Goal: Transaction & Acquisition: Purchase product/service

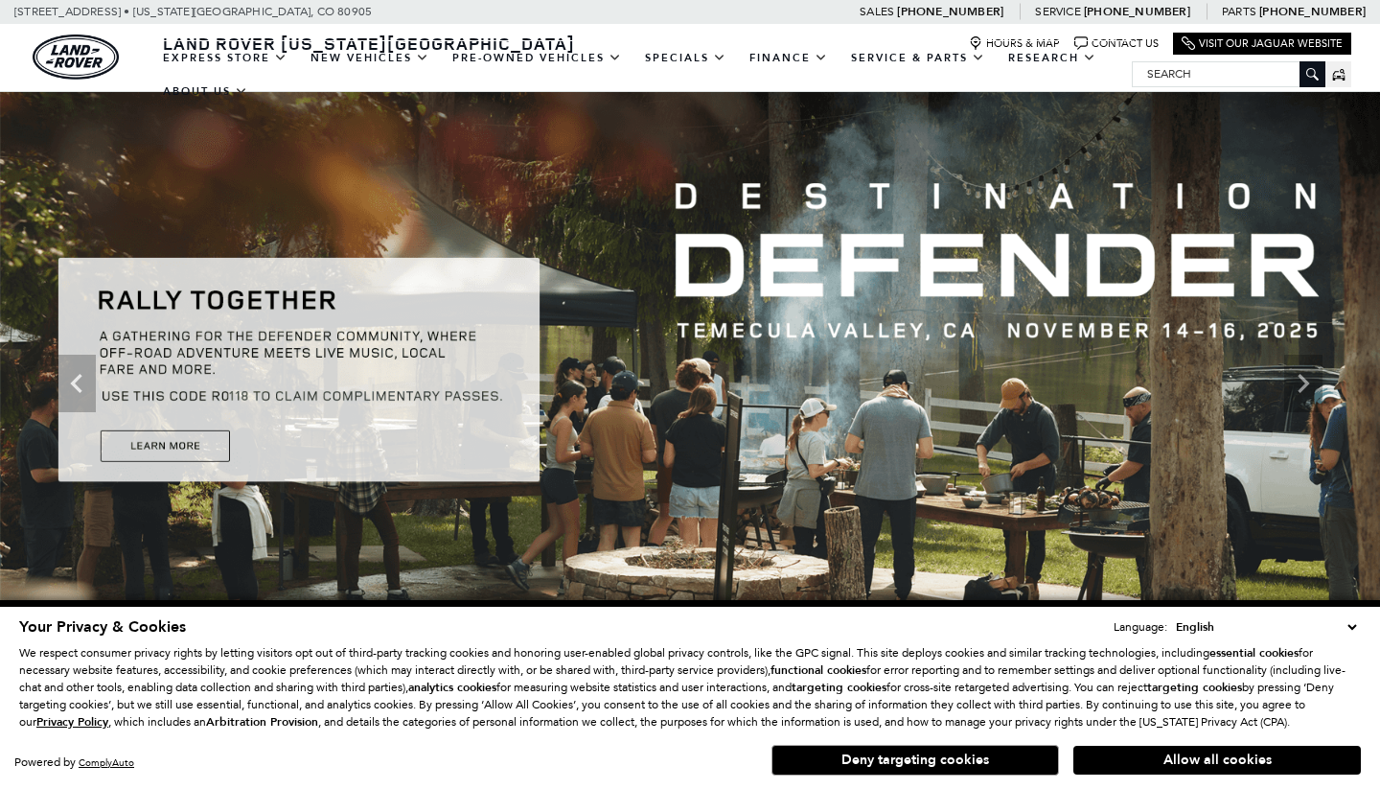
click at [1183, 78] on input "Search" at bounding box center [1229, 73] width 192 height 23
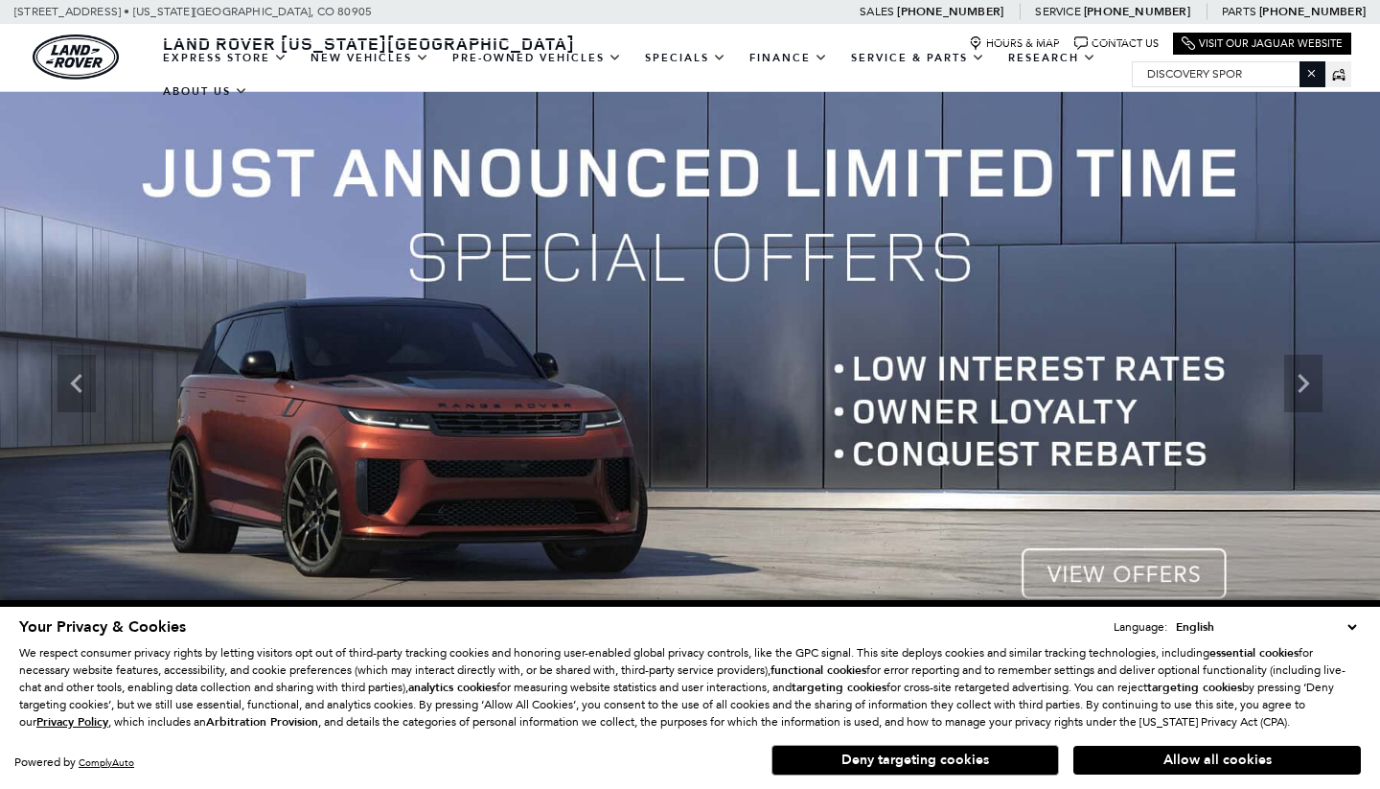
type input "discovery sport"
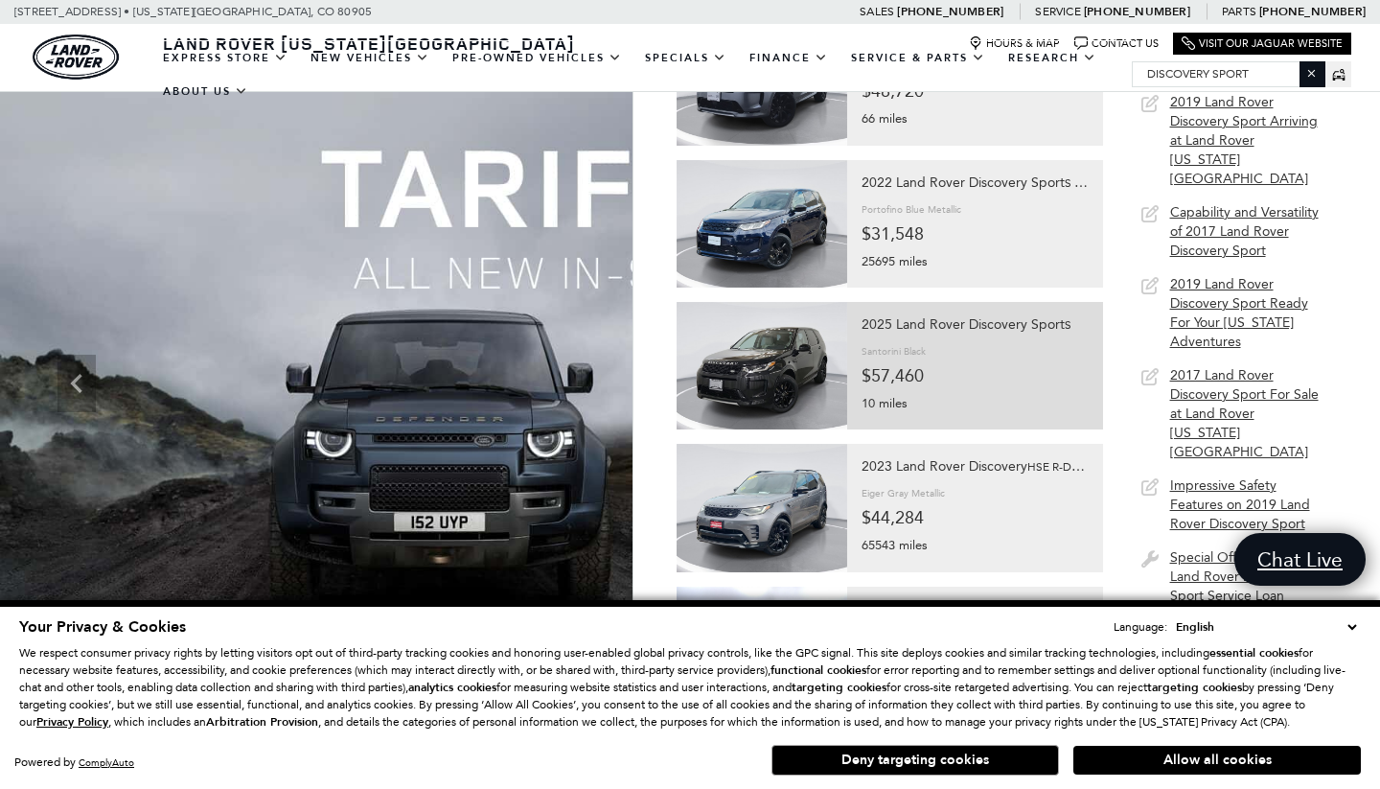
scroll to position [423, 0]
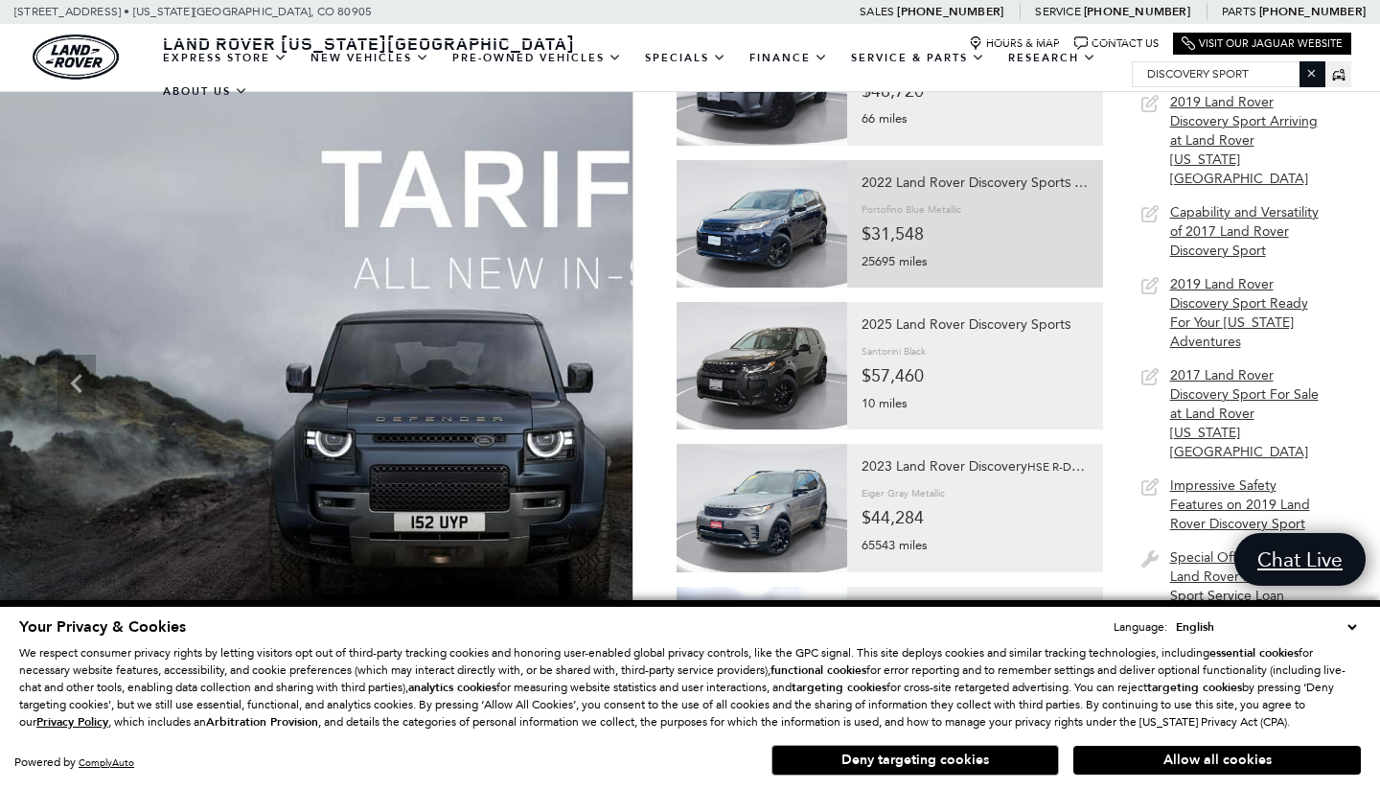
click at [808, 227] on img at bounding box center [762, 223] width 171 height 127
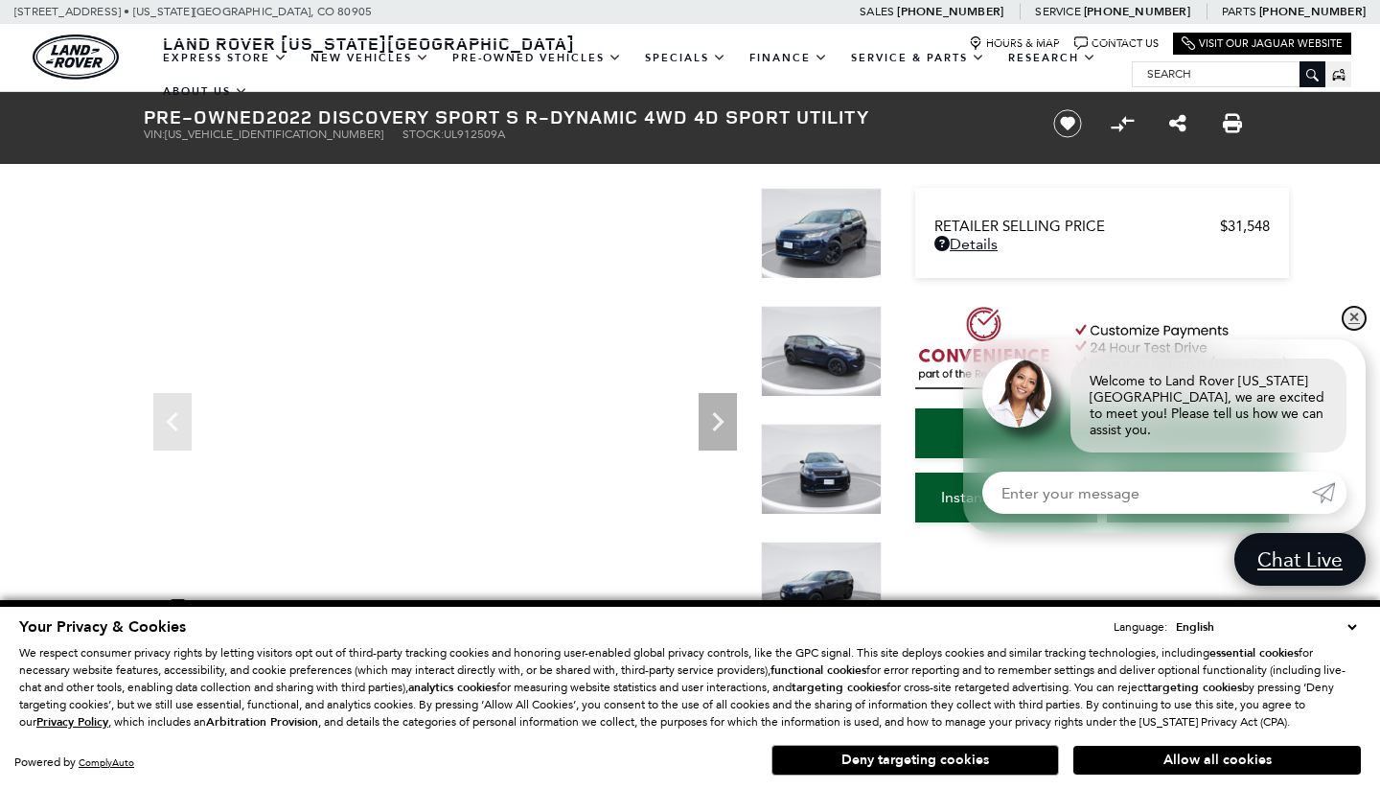
click at [1355, 329] on link "✕" at bounding box center [1354, 318] width 23 height 23
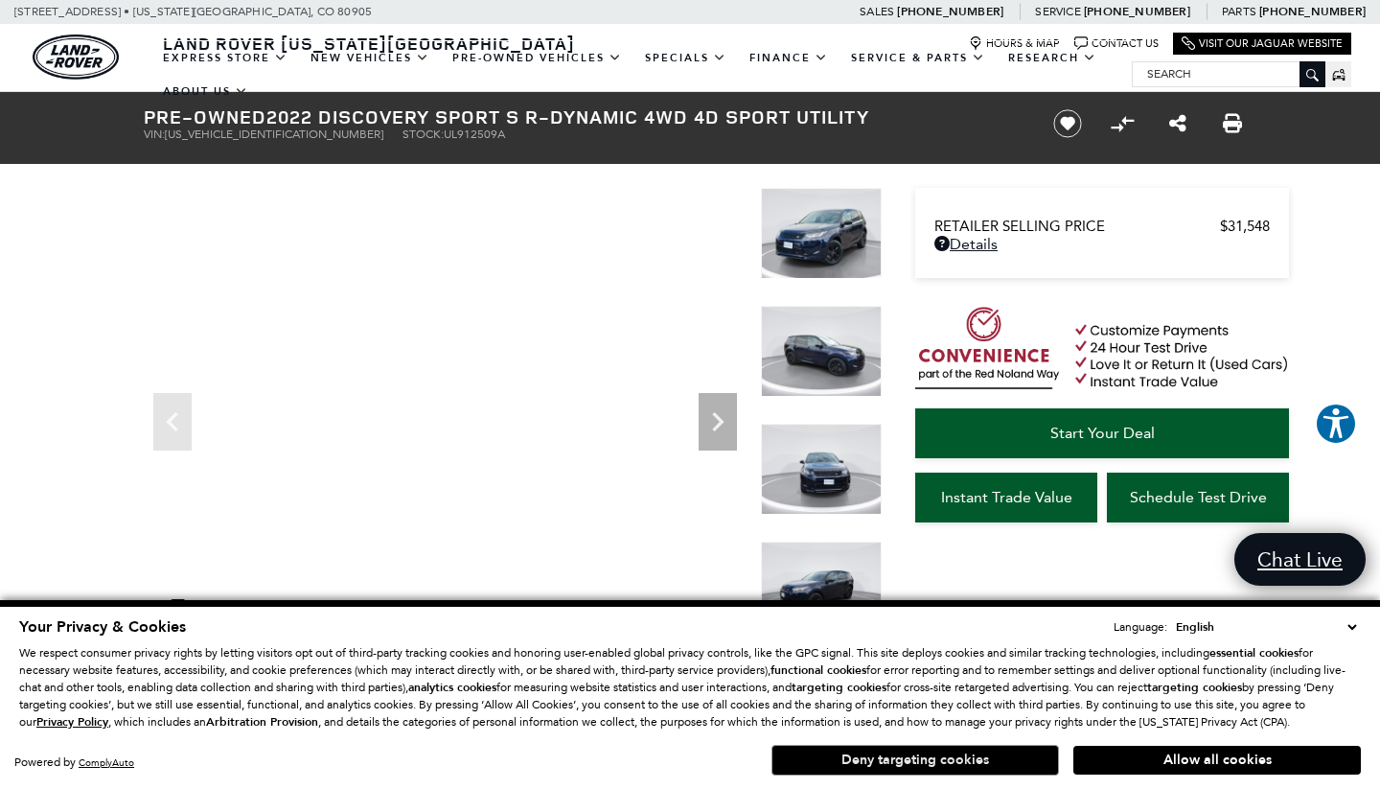
click at [903, 763] on button "Deny targeting cookies" at bounding box center [916, 760] width 288 height 31
